Goal: Feedback & Contribution: Submit feedback/report problem

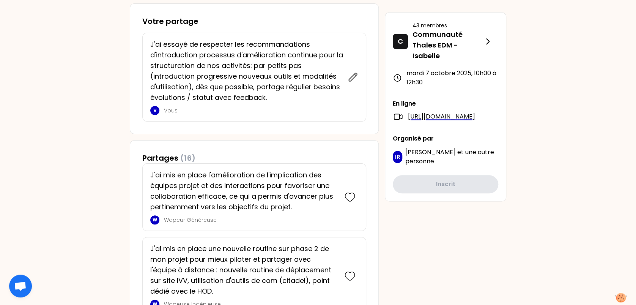
scroll to position [335, 0]
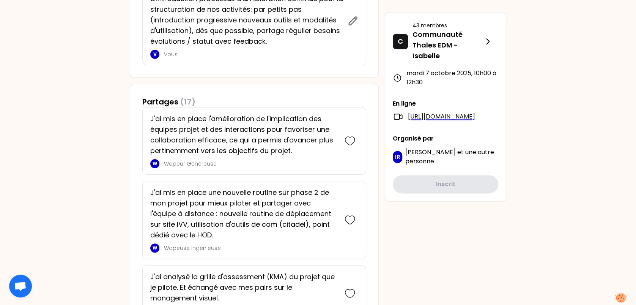
scroll to position [416, 0]
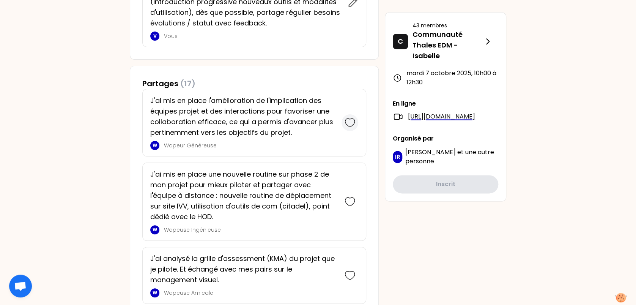
click at [349, 121] on icon at bounding box center [350, 122] width 11 height 11
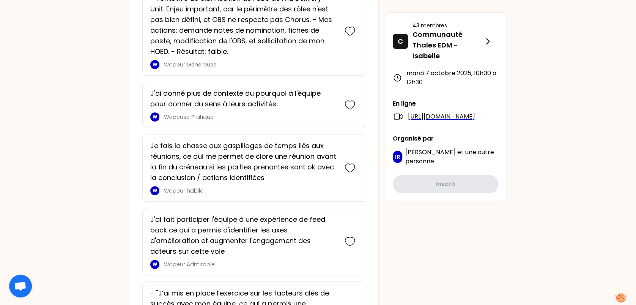
scroll to position [1306, 0]
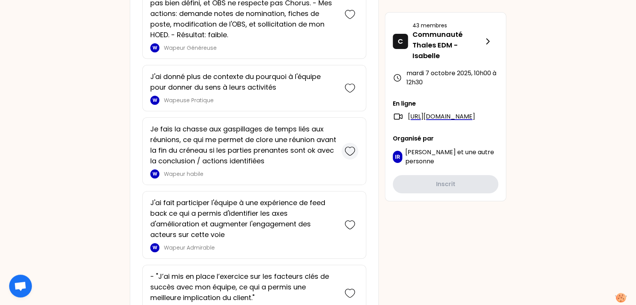
click at [350, 148] on icon at bounding box center [350, 151] width 11 height 11
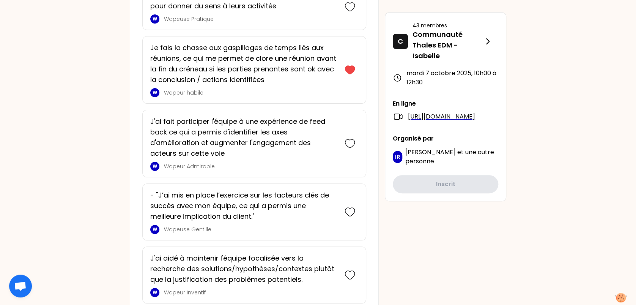
scroll to position [1481, 0]
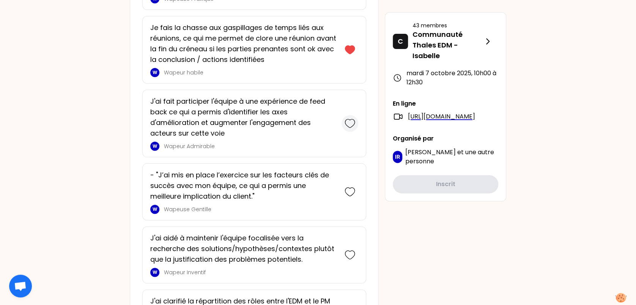
click at [346, 122] on icon at bounding box center [349, 123] width 9 height 8
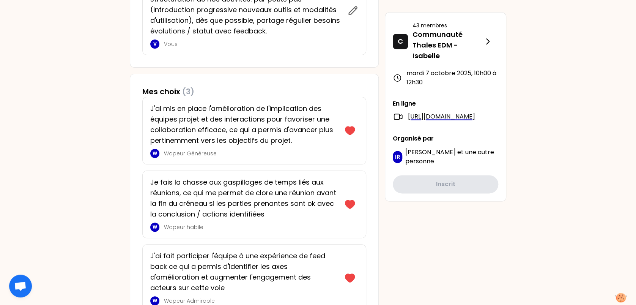
scroll to position [441, 0]
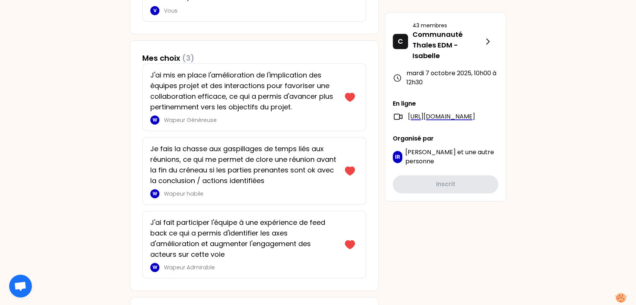
drag, startPoint x: 46, startPoint y: 126, endPoint x: 50, endPoint y: 129, distance: 4.9
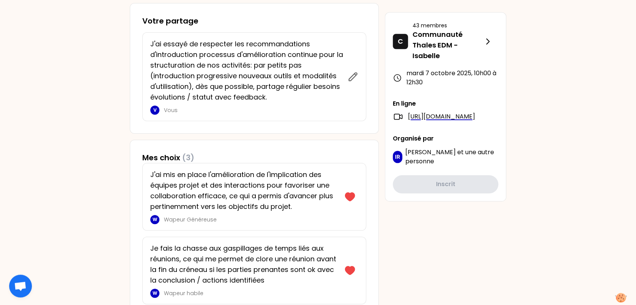
scroll to position [344, 0]
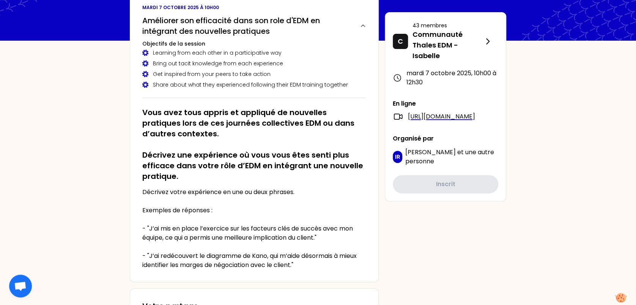
scroll to position [0, 0]
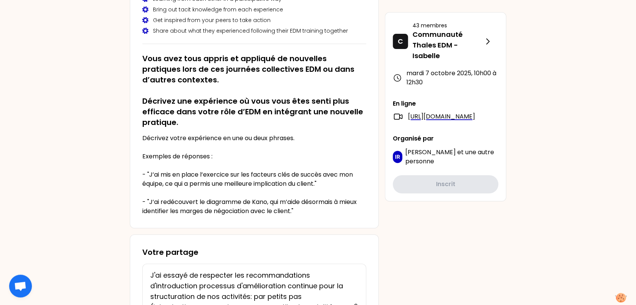
scroll to position [121, 0]
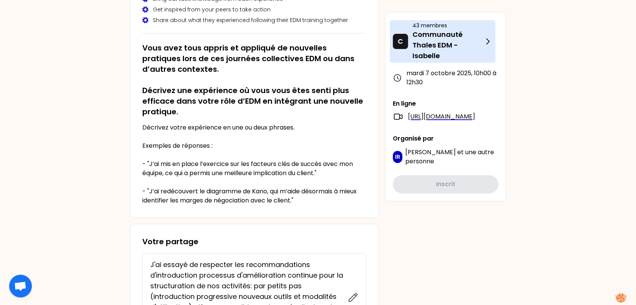
click at [436, 44] on p "Communauté Thales EDM - Isabelle" at bounding box center [447, 45] width 71 height 32
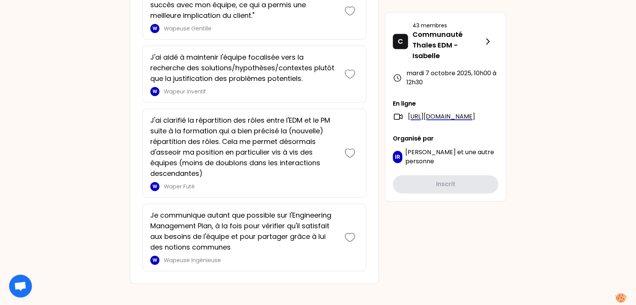
scroll to position [1810, 0]
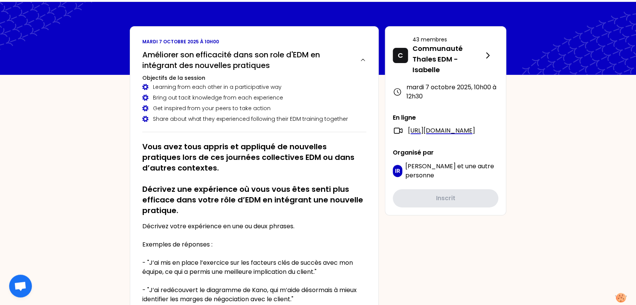
scroll to position [0, 0]
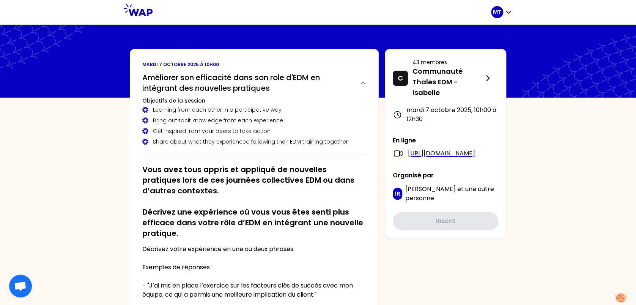
click at [25, 278] on span "Ouvrir le chat" at bounding box center [20, 285] width 23 height 23
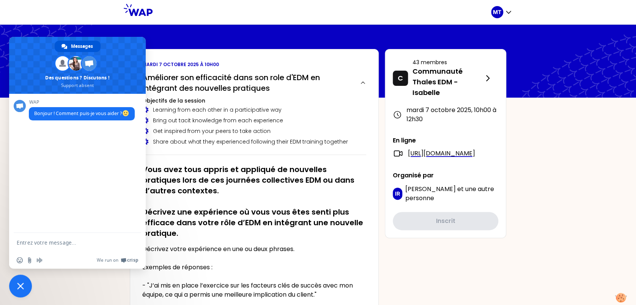
click at [26, 283] on span "Fermer le chat" at bounding box center [20, 285] width 23 height 23
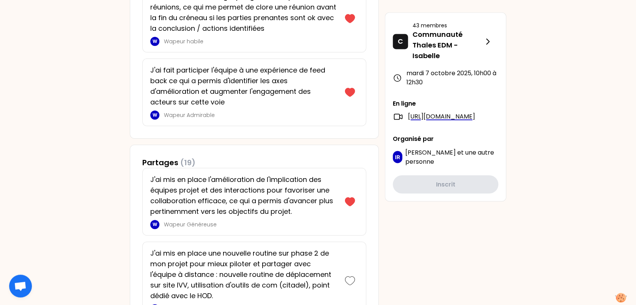
scroll to position [570, 0]
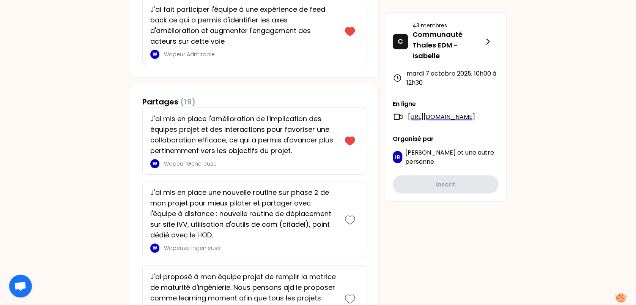
scroll to position [698, 0]
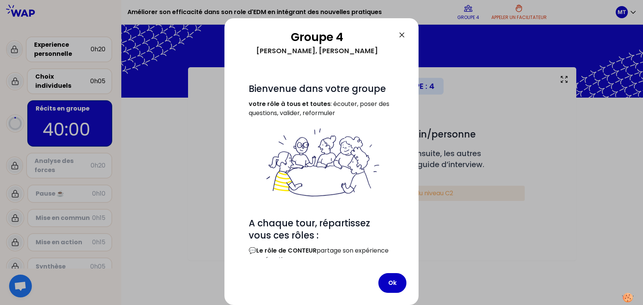
click at [638, 139] on html "Améliorer son efficacité dans son role d'EDM en intégrant des nouvelles pratiqu…" at bounding box center [321, 152] width 643 height 305
click at [394, 282] on button "Ok" at bounding box center [393, 283] width 28 height 20
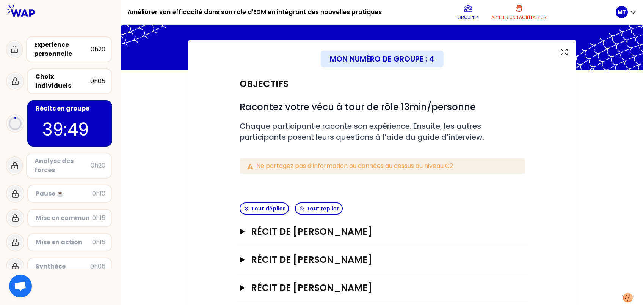
scroll to position [39, 0]
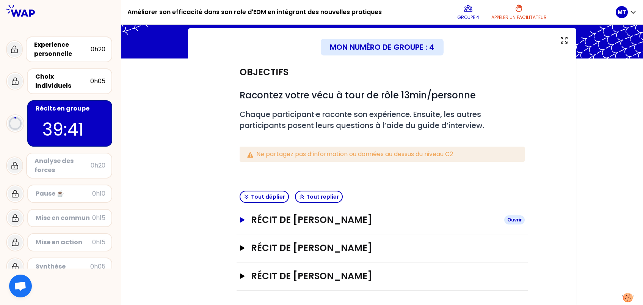
click at [242, 219] on icon "button" at bounding box center [242, 219] width 5 height 5
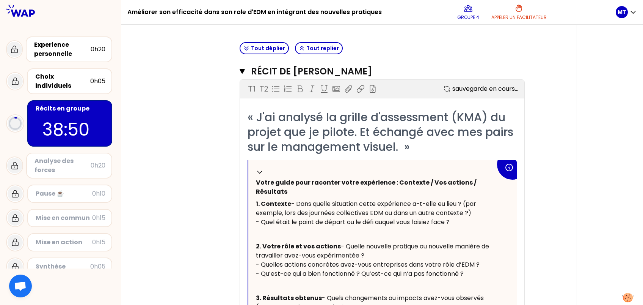
scroll to position [191, 0]
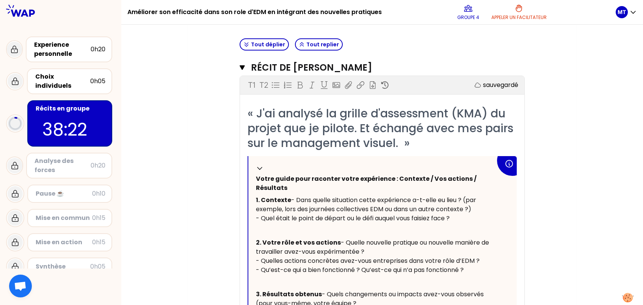
click at [183, 146] on div "Mon numéro de groupe : 4 Objectifs # Racontez votre vécu à tour de rôle 13min/p…" at bounding box center [382, 184] width 522 height 616
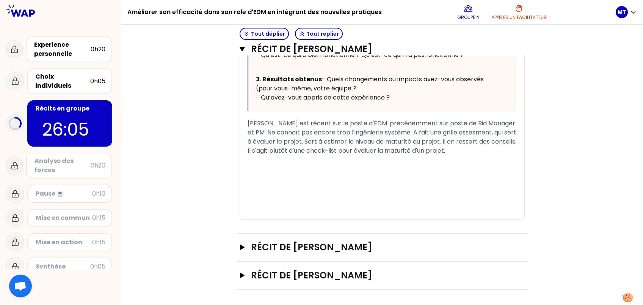
scroll to position [432, 0]
click at [242, 249] on icon "button" at bounding box center [242, 246] width 6 height 5
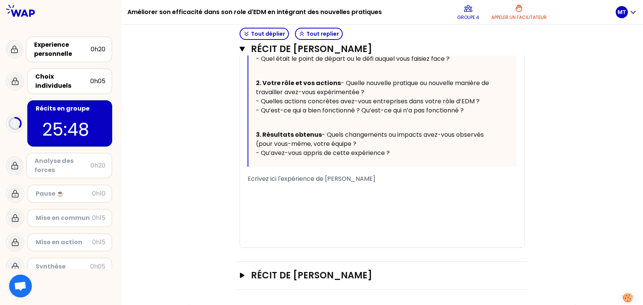
scroll to position [872, 0]
click at [261, 189] on div "﻿" at bounding box center [382, 187] width 269 height 9
click at [248, 183] on span "Ecrivez ici l'expérience de [PERSON_NAME]" at bounding box center [312, 178] width 128 height 9
drag, startPoint x: 404, startPoint y: 200, endPoint x: 231, endPoint y: 196, distance: 173.1
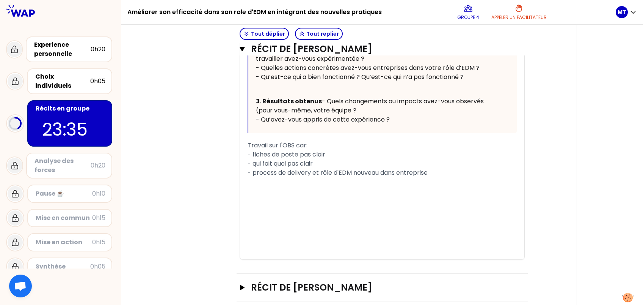
click at [307, 177] on span "- process de delivery et rôle d'EDM nouveau dans entreprise" at bounding box center [338, 172] width 180 height 9
click at [255, 186] on div "﻿" at bounding box center [382, 181] width 269 height 9
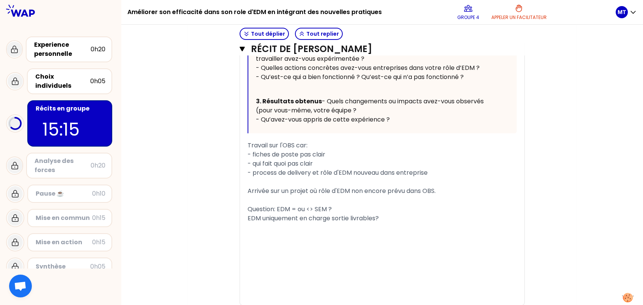
click at [387, 214] on div "Question: EDM = ou <> SEM ?" at bounding box center [382, 209] width 269 height 9
click at [383, 223] on div "EDM uniquement en charge sortie livrables?" at bounding box center [382, 218] width 269 height 9
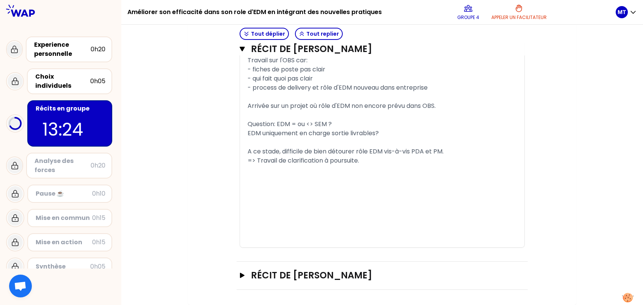
scroll to position [991, 0]
click at [311, 176] on div "﻿" at bounding box center [382, 178] width 269 height 9
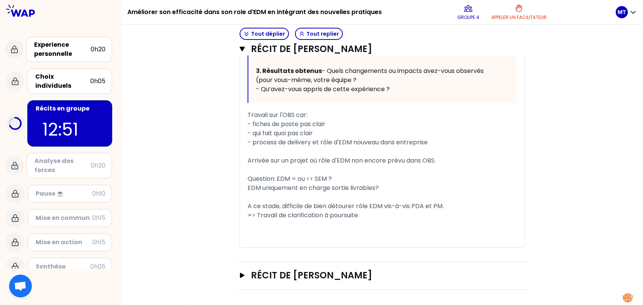
scroll to position [927, 0]
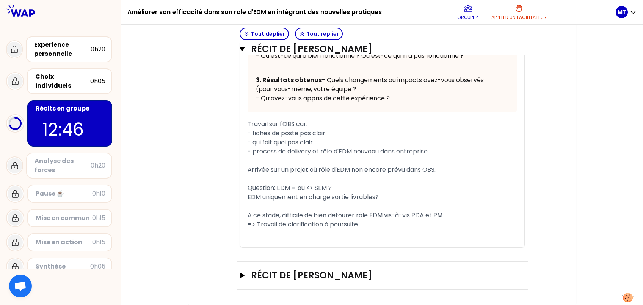
click at [377, 227] on div "=> Travail de clarification à poursuite." at bounding box center [382, 224] width 269 height 9
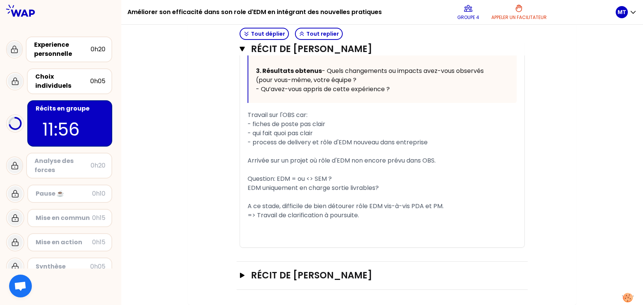
click at [390, 192] on div "EDM uniquement en charge sortie livrables?" at bounding box center [382, 187] width 269 height 9
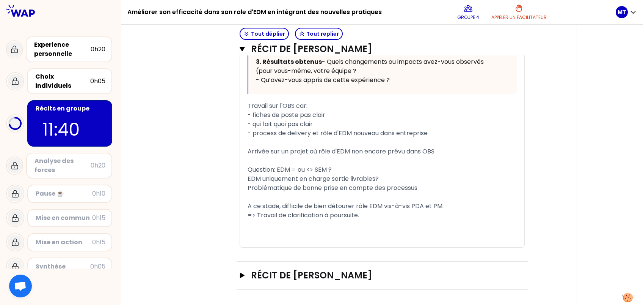
click at [486, 229] on div "﻿" at bounding box center [382, 224] width 269 height 9
click at [240, 274] on icon "button" at bounding box center [242, 274] width 6 height 5
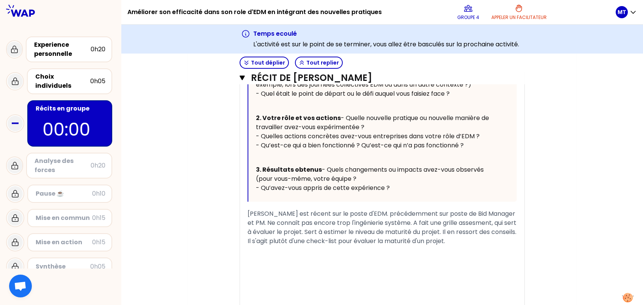
scroll to position [342, 0]
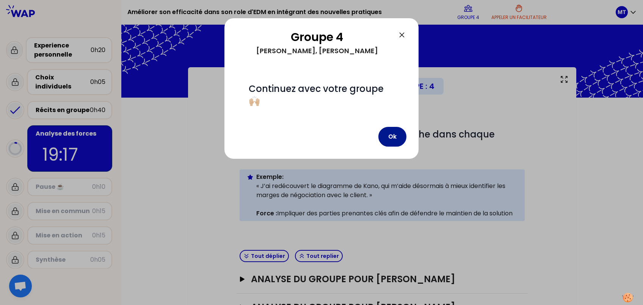
click at [396, 142] on button "Ok" at bounding box center [393, 137] width 28 height 20
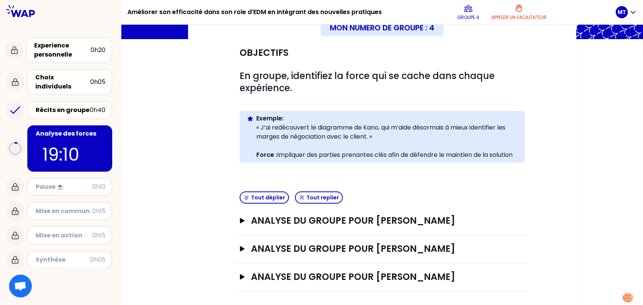
scroll to position [60, 0]
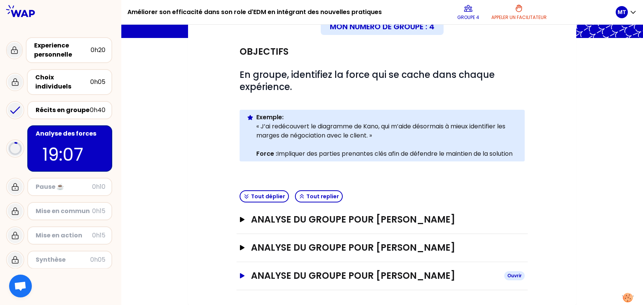
click at [243, 271] on button "Analyse du groupe pour [PERSON_NAME]" at bounding box center [382, 275] width 285 height 12
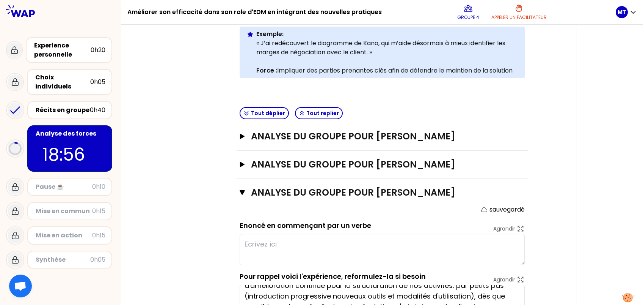
scroll to position [111, 0]
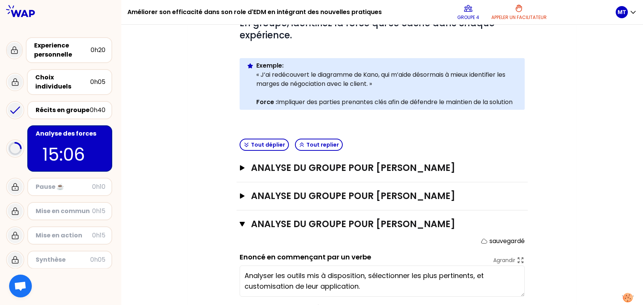
type textarea "Analyser les outils mis à disposition, sélectionner les plus pertinents, et cus…"
click at [241, 167] on icon "button" at bounding box center [242, 167] width 5 height 5
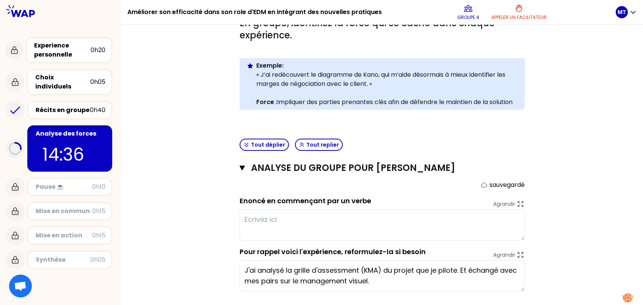
click at [250, 221] on textarea at bounding box center [382, 224] width 285 height 31
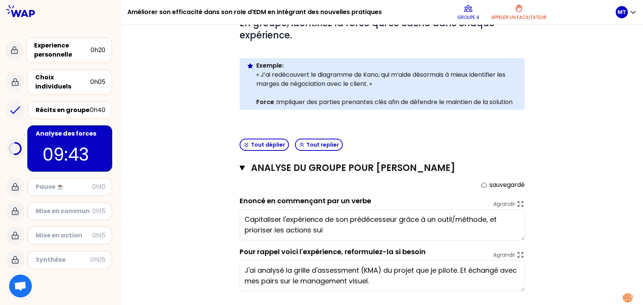
type textarea "Capitaliser l'expérience de son prédécesseur grâce à un outil/méthode, et prior…"
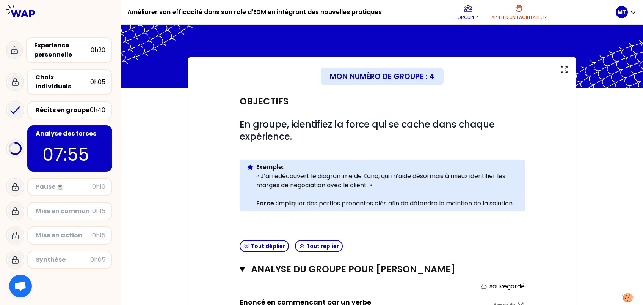
scroll to position [162, 0]
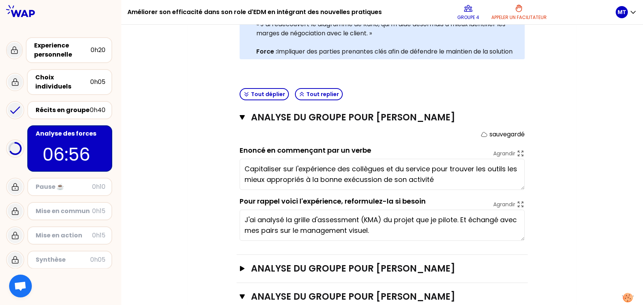
click at [367, 182] on textarea "Capitaliser sur l'expérience des collègues et du service pour trouver les outil…" at bounding box center [382, 174] width 285 height 31
click at [434, 182] on textarea "Capitaliser sur l'expérience des collègues et du service pour trouver les outil…" at bounding box center [382, 174] width 285 height 31
type textarea "Capitaliser sur l'expérience des collègues et du service pour trouver les outil…"
click at [571, 179] on div "Mon numéro de groupe : 4 Objectifs # En groupe, identifiez la force qui se cach…" at bounding box center [382, 177] width 389 height 543
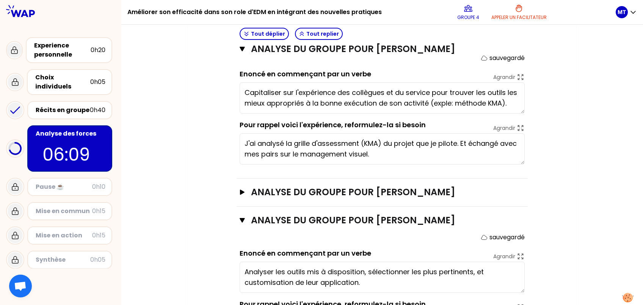
scroll to position [292, 0]
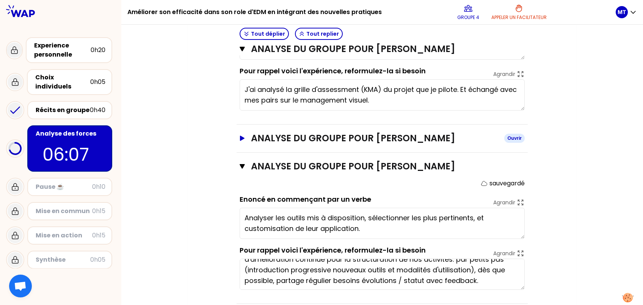
click at [241, 136] on icon "button" at bounding box center [242, 137] width 5 height 5
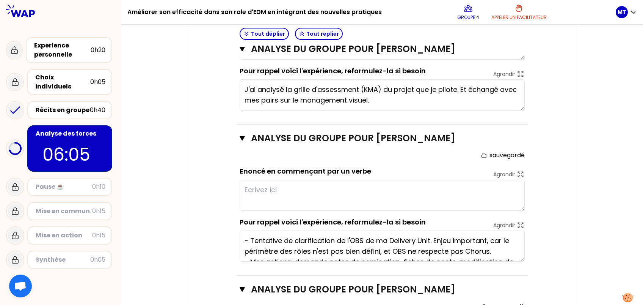
click at [257, 191] on textarea at bounding box center [382, 194] width 285 height 31
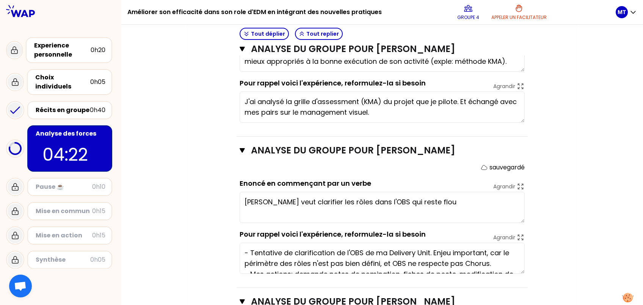
scroll to position [281, 0]
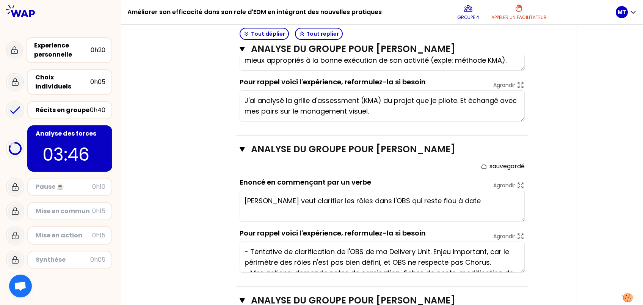
click at [577, 171] on div "Mon numéro de groupe : 4 Objectifs # En groupe, identifiez la force qui se cach…" at bounding box center [382, 119] width 522 height 666
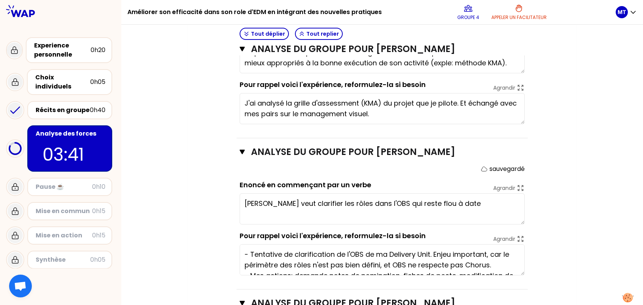
scroll to position [289, 0]
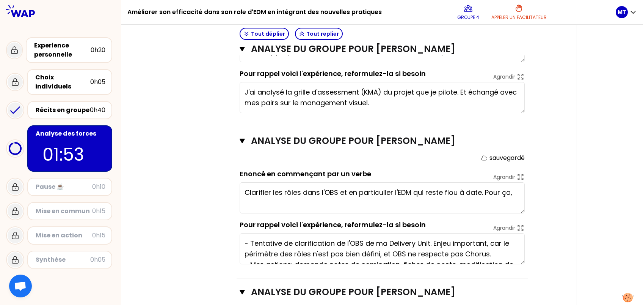
click at [563, 113] on div "Mon numéro de groupe : 4 Objectifs # En groupe, identifiez la force qui se cach…" at bounding box center [382, 111] width 389 height 666
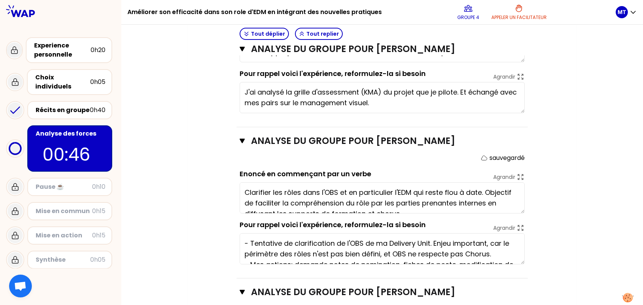
type textarea "Clarifier les rôles dans l'OBS et en particulier l'EDM qui reste flou à date. O…"
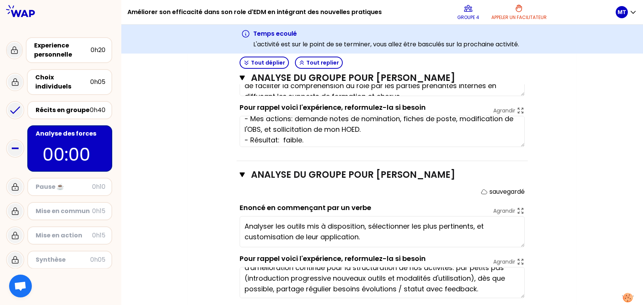
scroll to position [31, 0]
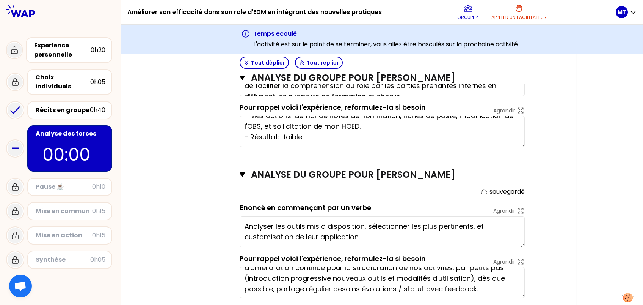
drag, startPoint x: 511, startPoint y: 143, endPoint x: 511, endPoint y: 151, distance: 8.3
click at [511, 151] on div "Analyse du groupe pour [PERSON_NAME] [PERSON_NAME] sauvegardé Enoncé en commenç…" at bounding box center [382, 85] width 291 height 151
drag, startPoint x: 577, startPoint y: 190, endPoint x: 576, endPoint y: 181, distance: 9.9
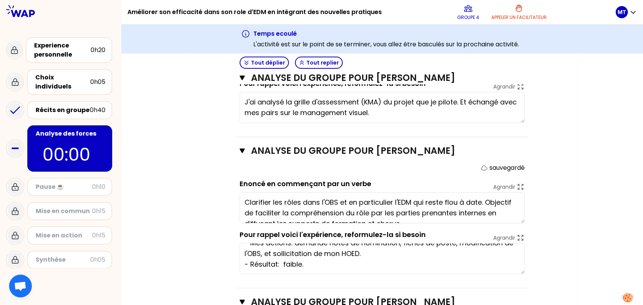
scroll to position [20, 0]
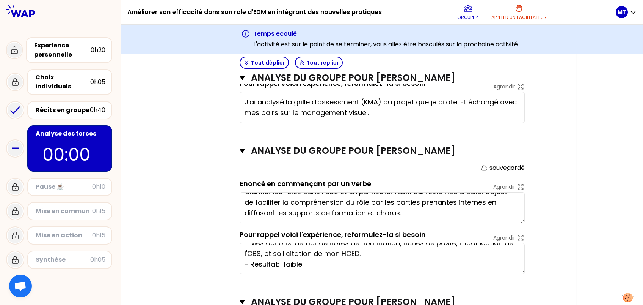
click at [559, 203] on div "Objectifs # En groupe, identifiez la force qui se cache dans chaque expérience.…" at bounding box center [382, 128] width 358 height 621
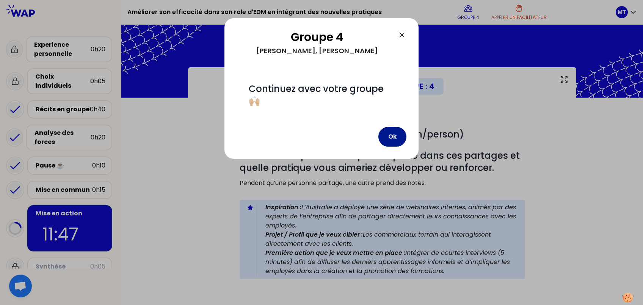
click at [397, 134] on button "Ok" at bounding box center [393, 137] width 28 height 20
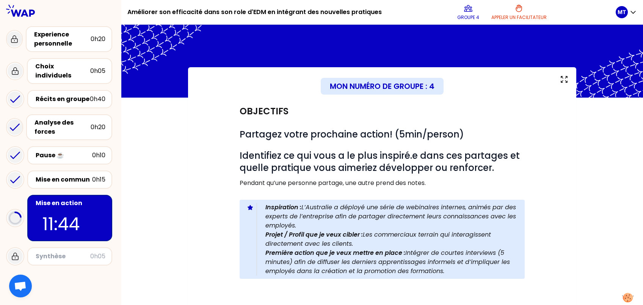
scroll to position [27, 0]
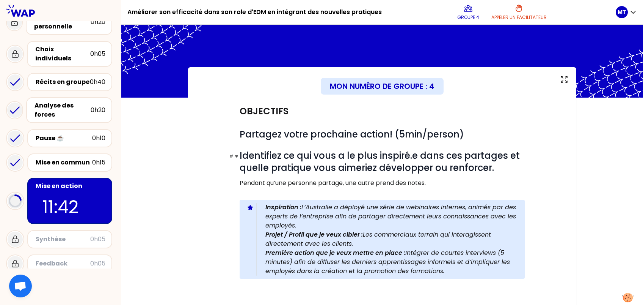
click at [310, 158] on span "Identifiez ce qui vous a le plus inspiré.e dans ces partages et quelle pratique…" at bounding box center [381, 161] width 283 height 25
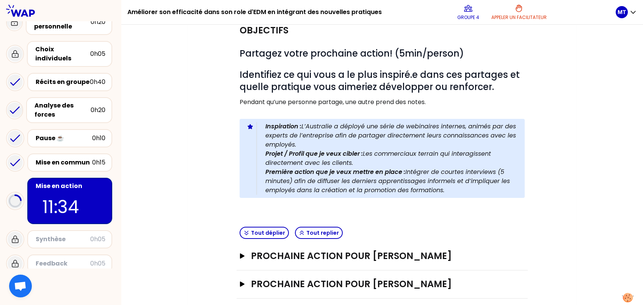
scroll to position [117, 0]
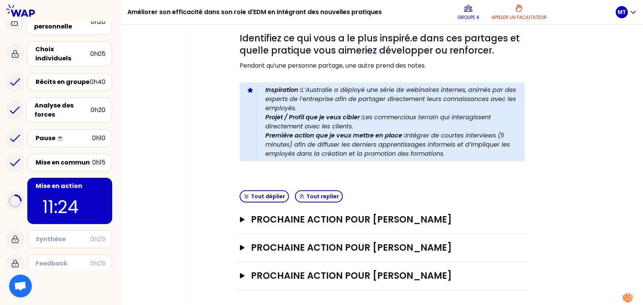
click at [417, 181] on div "Objectifs # Partagez votre prochaine action! (5min/person) # Identifiez ce qui …" at bounding box center [382, 83] width 291 height 207
click at [242, 247] on icon "button" at bounding box center [242, 247] width 5 height 5
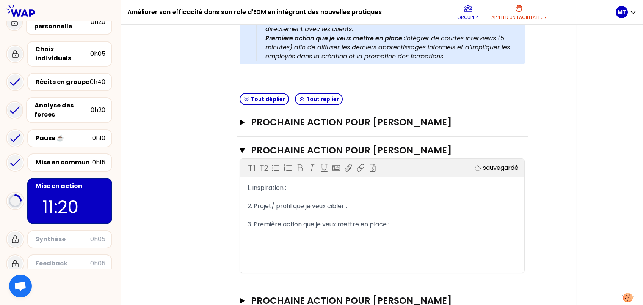
scroll to position [215, 0]
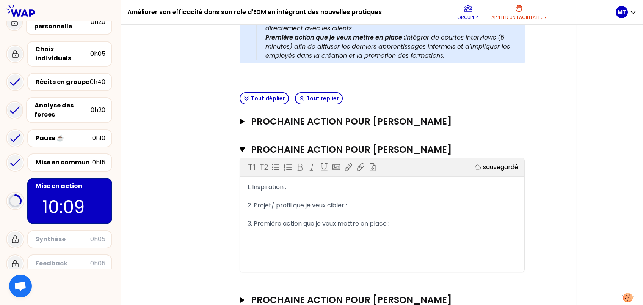
click at [330, 187] on div "1. Inspiration :" at bounding box center [382, 186] width 269 height 9
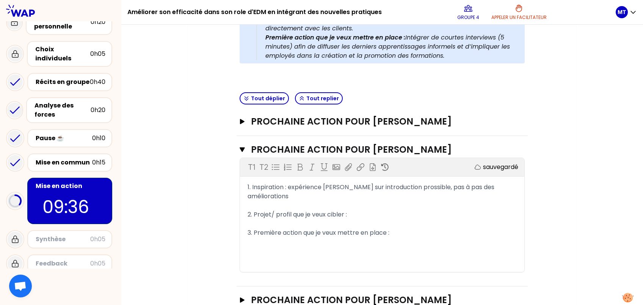
click at [376, 210] on div "2. Projet/ profil que je veux cibler :" at bounding box center [382, 214] width 269 height 9
click at [414, 228] on div "3. Première action que je veux mettre en place :" at bounding box center [382, 232] width 269 height 9
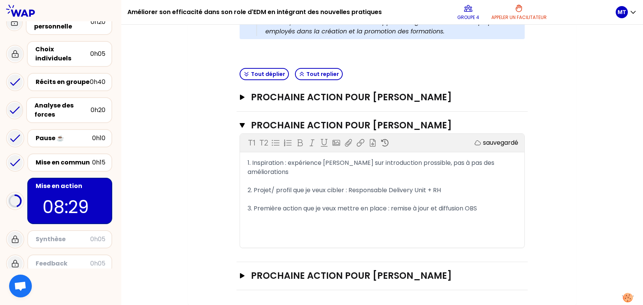
click at [461, 204] on span "3. Première action que je veux mettre en place : remise à jour et diffusion OBS" at bounding box center [363, 208] width 230 height 9
click at [435, 204] on span "3. Première action que je veux mettre en place : remise à jour et diffusion OBS" at bounding box center [363, 208] width 230 height 9
click at [489, 204] on span "3. Première action que je veux mettre en place : remise à jour OBS et diffusion…" at bounding box center [369, 208] width 243 height 9
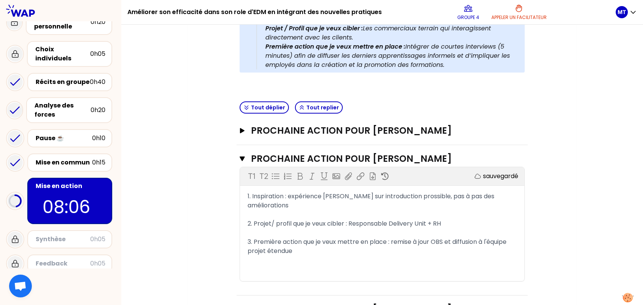
scroll to position [195, 0]
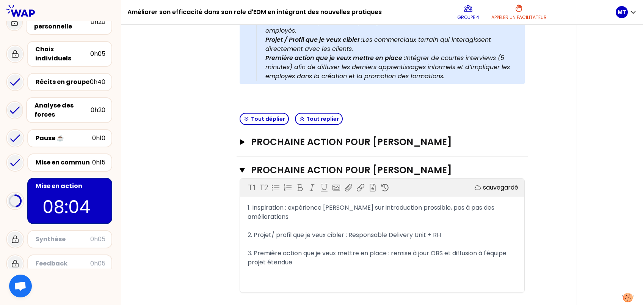
click at [335, 249] on span "3. Première action que je veux mettre en place : remise à jour OBS et diffusion…" at bounding box center [378, 258] width 261 height 18
click at [243, 142] on icon "button" at bounding box center [242, 141] width 5 height 5
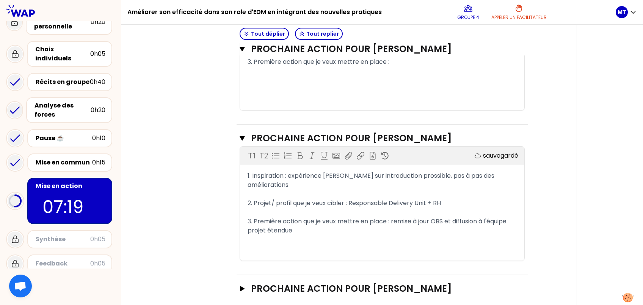
scroll to position [361, 0]
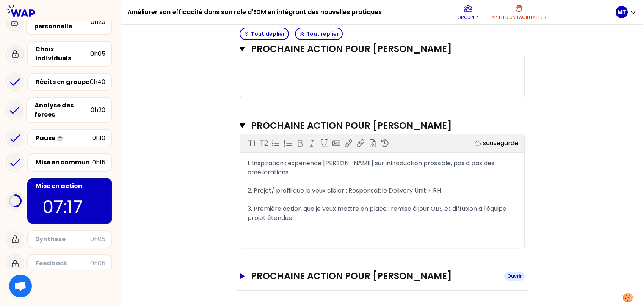
click at [244, 274] on icon "button" at bounding box center [242, 275] width 6 height 5
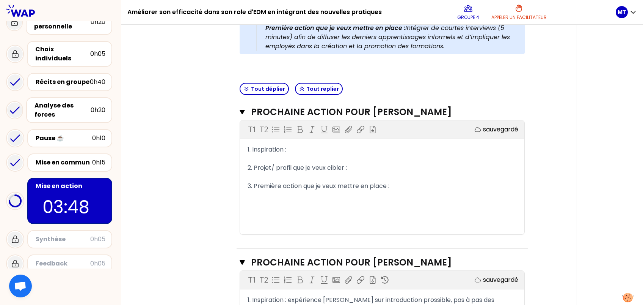
scroll to position [227, 0]
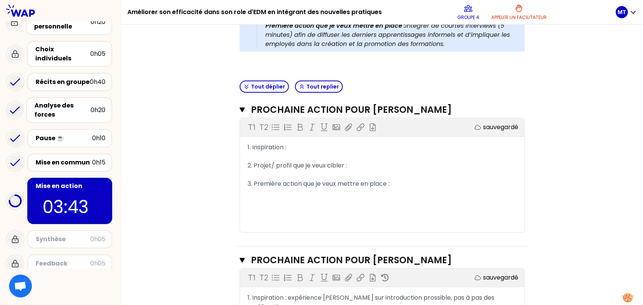
click at [302, 152] on div "﻿" at bounding box center [382, 156] width 269 height 9
click at [325, 140] on div "T1 T2 Exporter sauvegardé 1. Inspiration : ﻿ 2. Projet/ profil que je veux cibl…" at bounding box center [382, 175] width 285 height 114
click at [321, 146] on div "1. Inspiration :" at bounding box center [382, 147] width 269 height 9
click at [410, 182] on div "3. Première action que je veux mettre en place :" at bounding box center [382, 183] width 269 height 9
click at [418, 166] on div "2. Projet/ profil que je veux cibler :" at bounding box center [382, 165] width 269 height 9
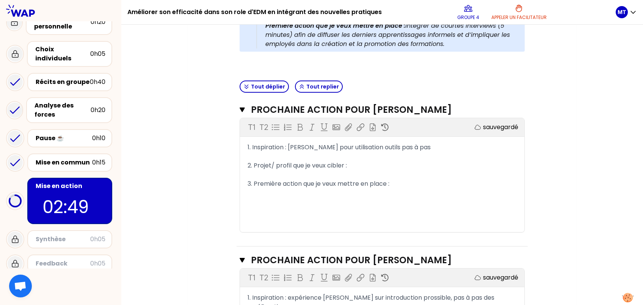
click at [431, 142] on div "T1 T2 Exporter sauvegardé 1. Inspiration : [PERSON_NAME] pour utilisation outil…" at bounding box center [382, 175] width 285 height 114
click at [420, 152] on div "﻿" at bounding box center [382, 156] width 269 height 9
click at [412, 146] on div "1. Inspiration : [PERSON_NAME] pour utilisation outils pas à pas" at bounding box center [382, 147] width 269 height 9
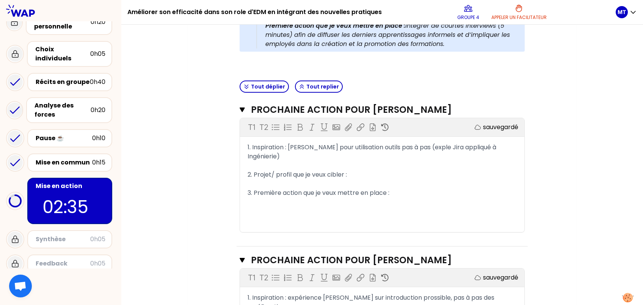
click at [410, 188] on div "3. Première action que je veux mettre en place :" at bounding box center [382, 192] width 269 height 9
click at [368, 170] on div "2. Projet/ profil que je veux cibler :" at bounding box center [382, 174] width 269 height 9
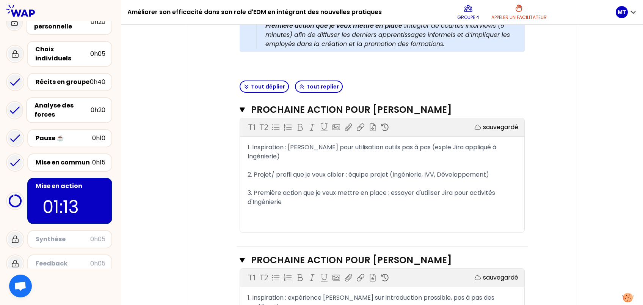
click at [367, 216] on div "T1 T2 Exporter sauvegardé 1. Inspiration : [PERSON_NAME] pour utilisation outil…" at bounding box center [382, 175] width 285 height 114
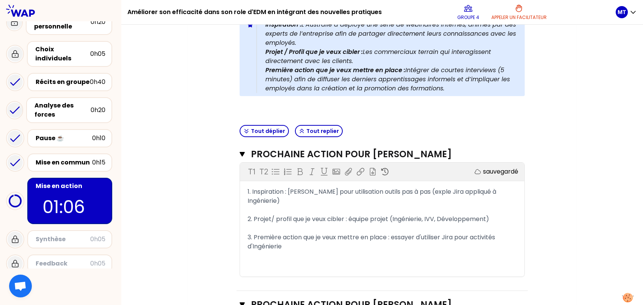
scroll to position [181, 0]
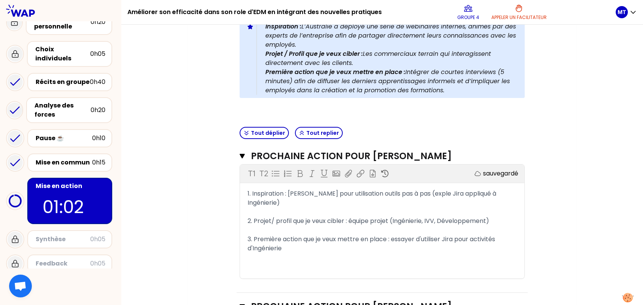
click at [385, 240] on div "3. Première action que je veux mettre en place : essayer d'utiliser Jira pour a…" at bounding box center [382, 243] width 269 height 18
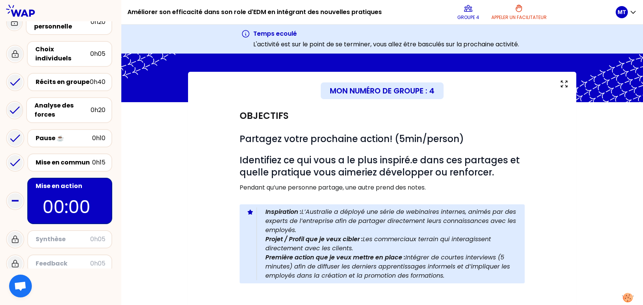
scroll to position [0, 0]
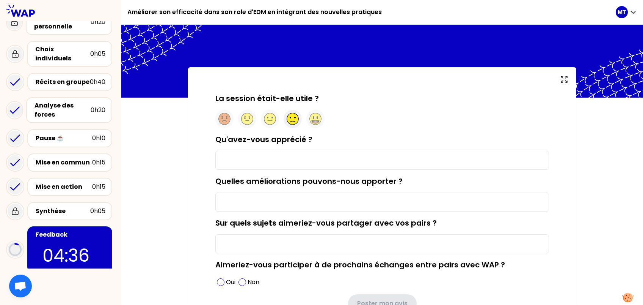
click at [291, 121] on circle at bounding box center [293, 119] width 12 height 12
click at [222, 164] on input "Qu'avez-vous apprécié ?" at bounding box center [383, 160] width 334 height 19
type input "Interactivité, partage expériences"
click at [338, 215] on form "La session était-elle utile ? Qu'avez-vous apprécié ? Interactivité, partage ex…" at bounding box center [383, 203] width 334 height 221
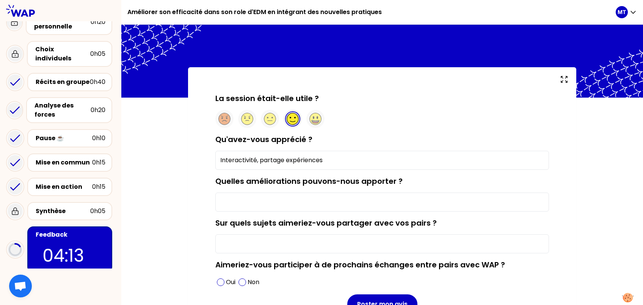
click at [182, 197] on div "La session était-elle utile ? Qu'avez-vous apprécié ? Interactivité, partage ex…" at bounding box center [382, 210] width 522 height 286
click at [224, 203] on input "Quelles améliorations pouvons-nous apporter ?" at bounding box center [383, 201] width 334 height 19
type input "A"
type input "D"
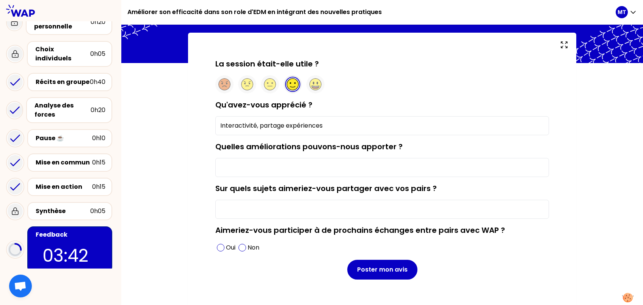
scroll to position [42, 0]
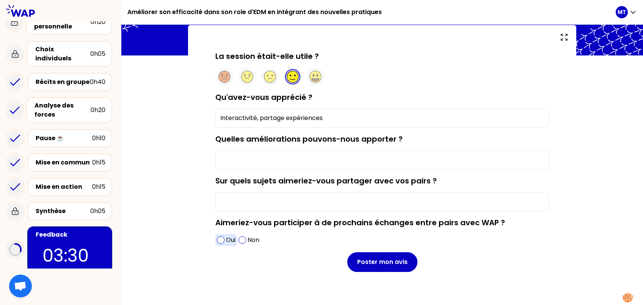
click at [222, 238] on span at bounding box center [221, 240] width 8 height 8
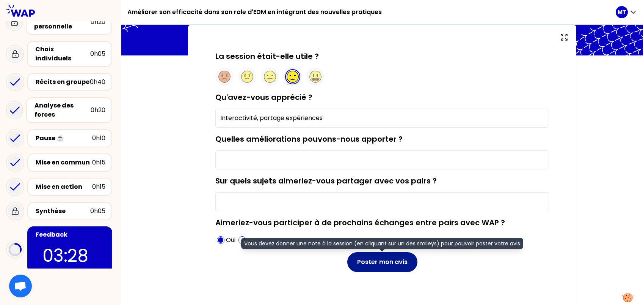
click at [395, 264] on button "Poster mon avis" at bounding box center [383, 262] width 70 height 20
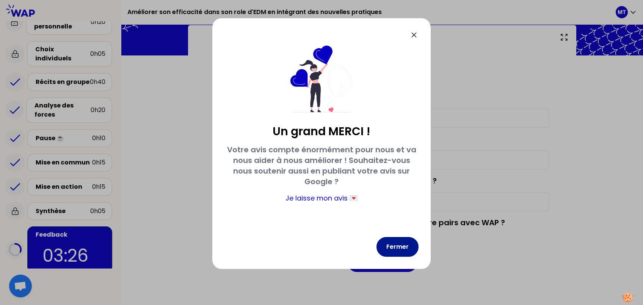
click at [405, 245] on button "Fermer" at bounding box center [398, 247] width 42 height 20
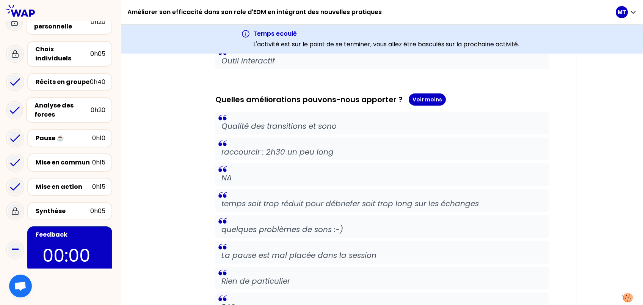
scroll to position [1117, 0]
